Goal: Download file/media

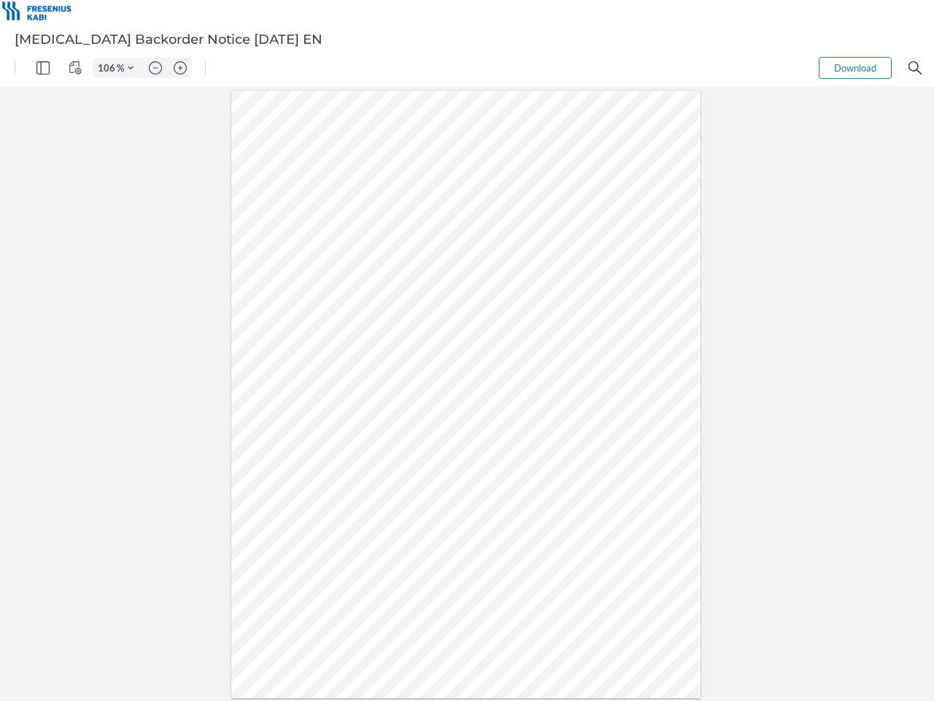
click at [43, 68] on img "Panel" at bounding box center [42, 67] width 13 height 13
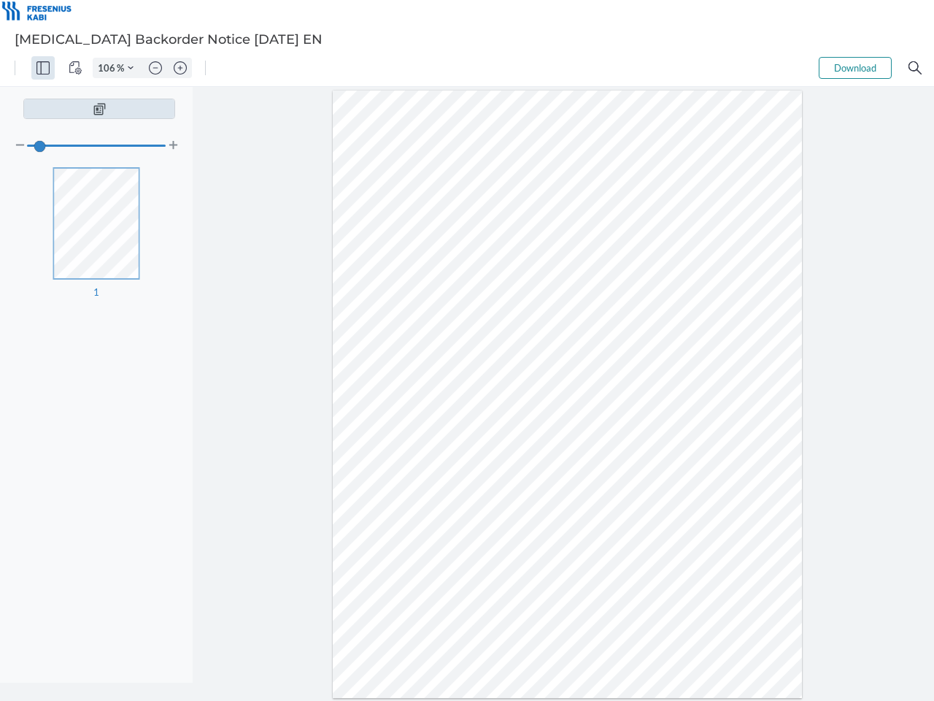
click at [75, 68] on img "View Controls" at bounding box center [75, 67] width 13 height 13
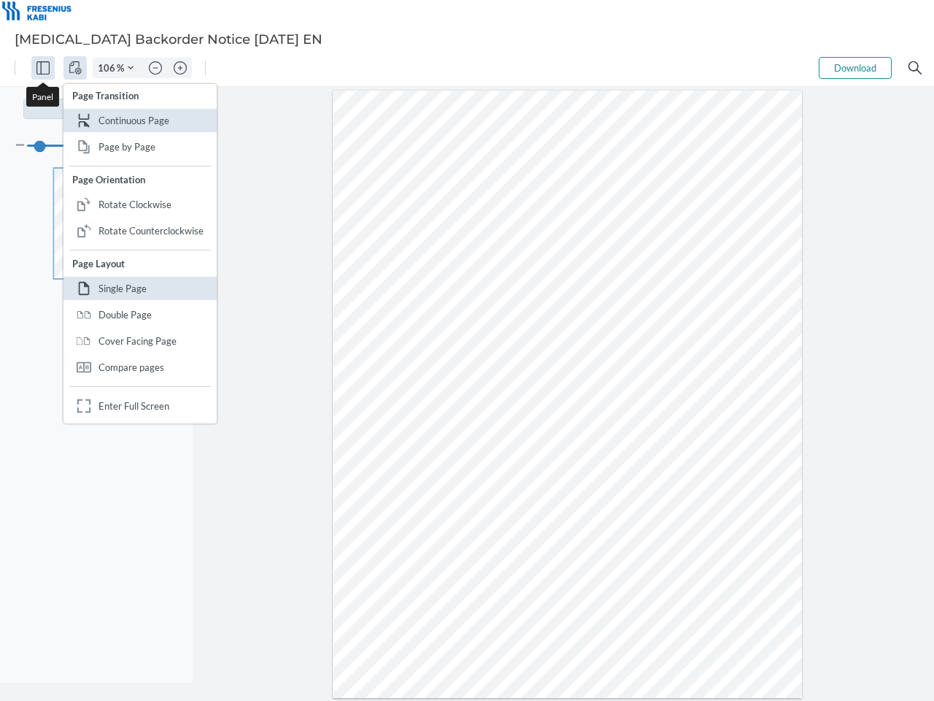
click at [109, 68] on input "106" at bounding box center [104, 67] width 23 height 13
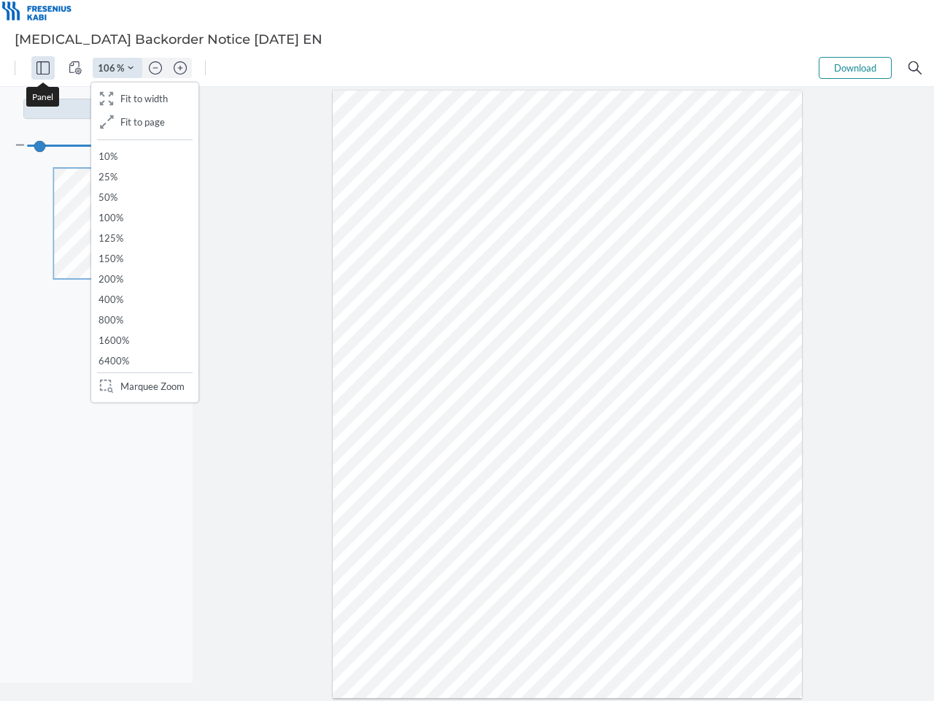
click at [131, 68] on img "Zoom Controls" at bounding box center [131, 68] width 6 height 6
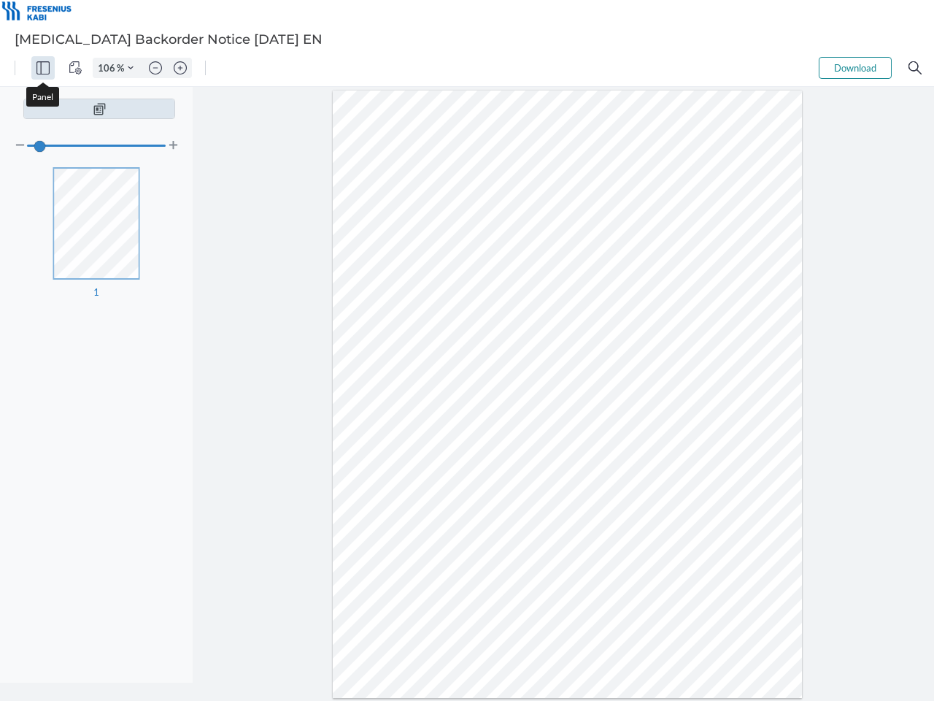
click at [155, 68] on img "Zoom out" at bounding box center [155, 67] width 13 height 13
click at [180, 68] on img "Zoom in" at bounding box center [180, 67] width 13 height 13
type input "106"
click at [855, 68] on button "Download" at bounding box center [855, 68] width 73 height 22
click at [915, 68] on img "Search" at bounding box center [915, 67] width 13 height 13
